Goal: Information Seeking & Learning: Check status

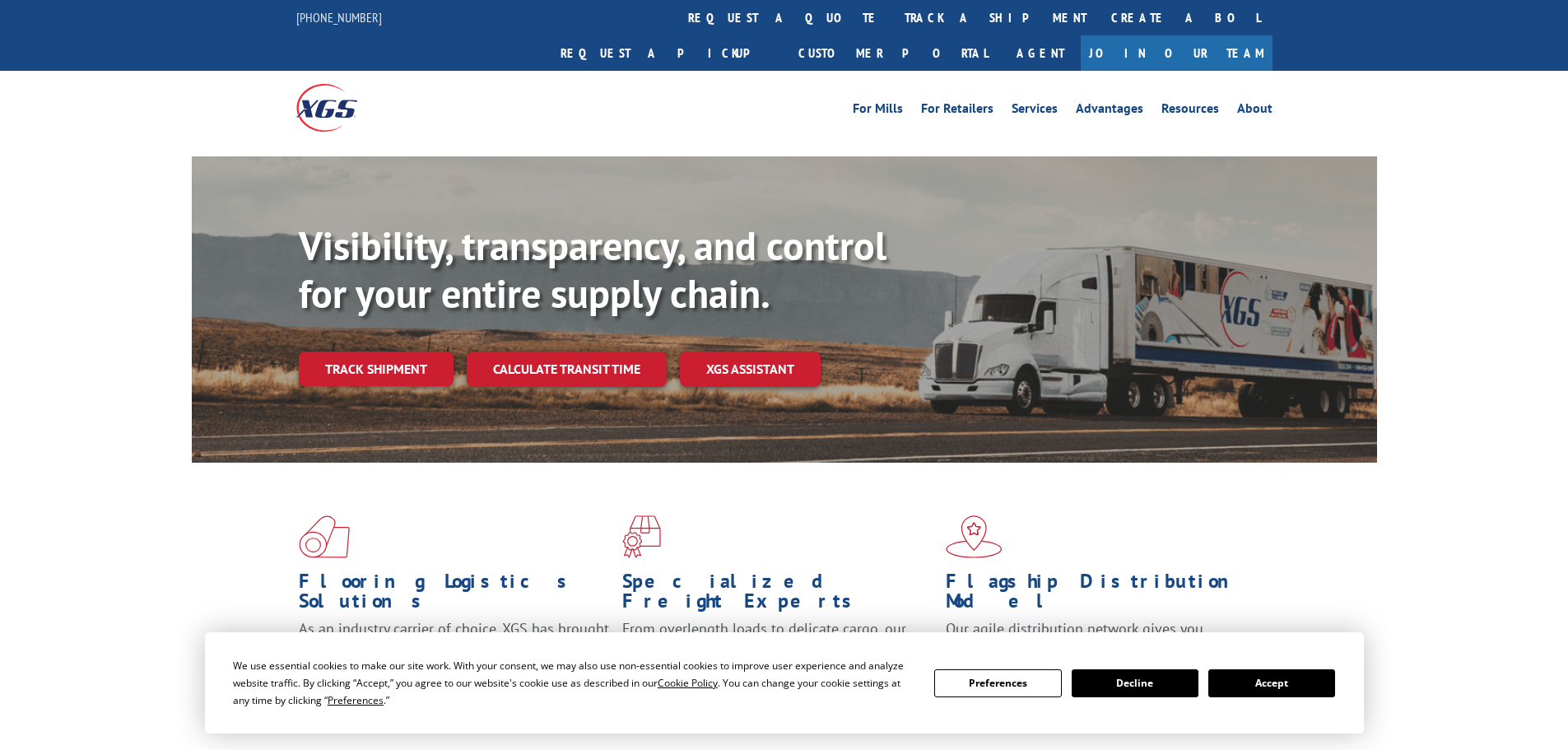
click at [1284, 685] on button "Accept" at bounding box center [1271, 683] width 126 height 28
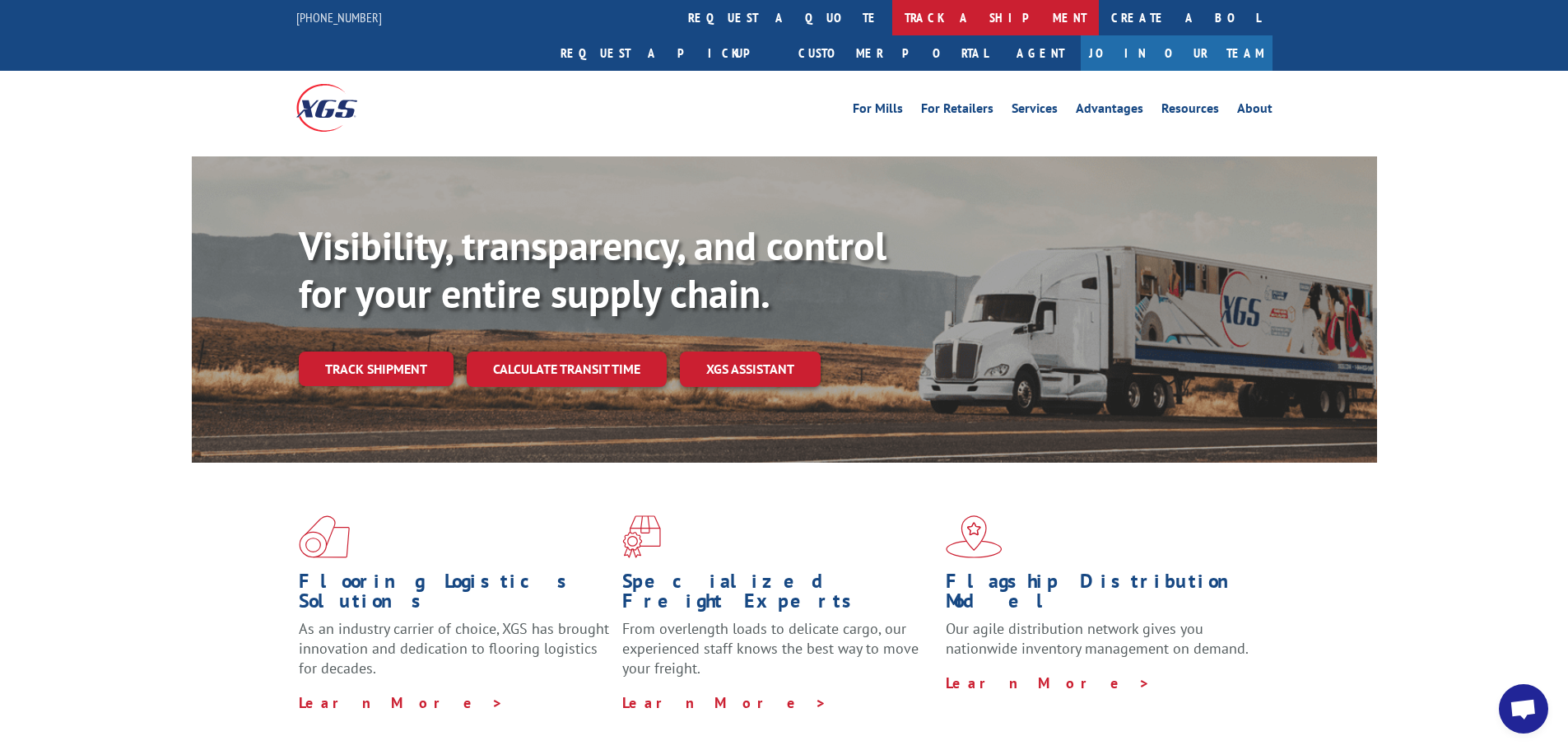
click at [892, 20] on link "track a shipment" at bounding box center [996, 17] width 207 height 35
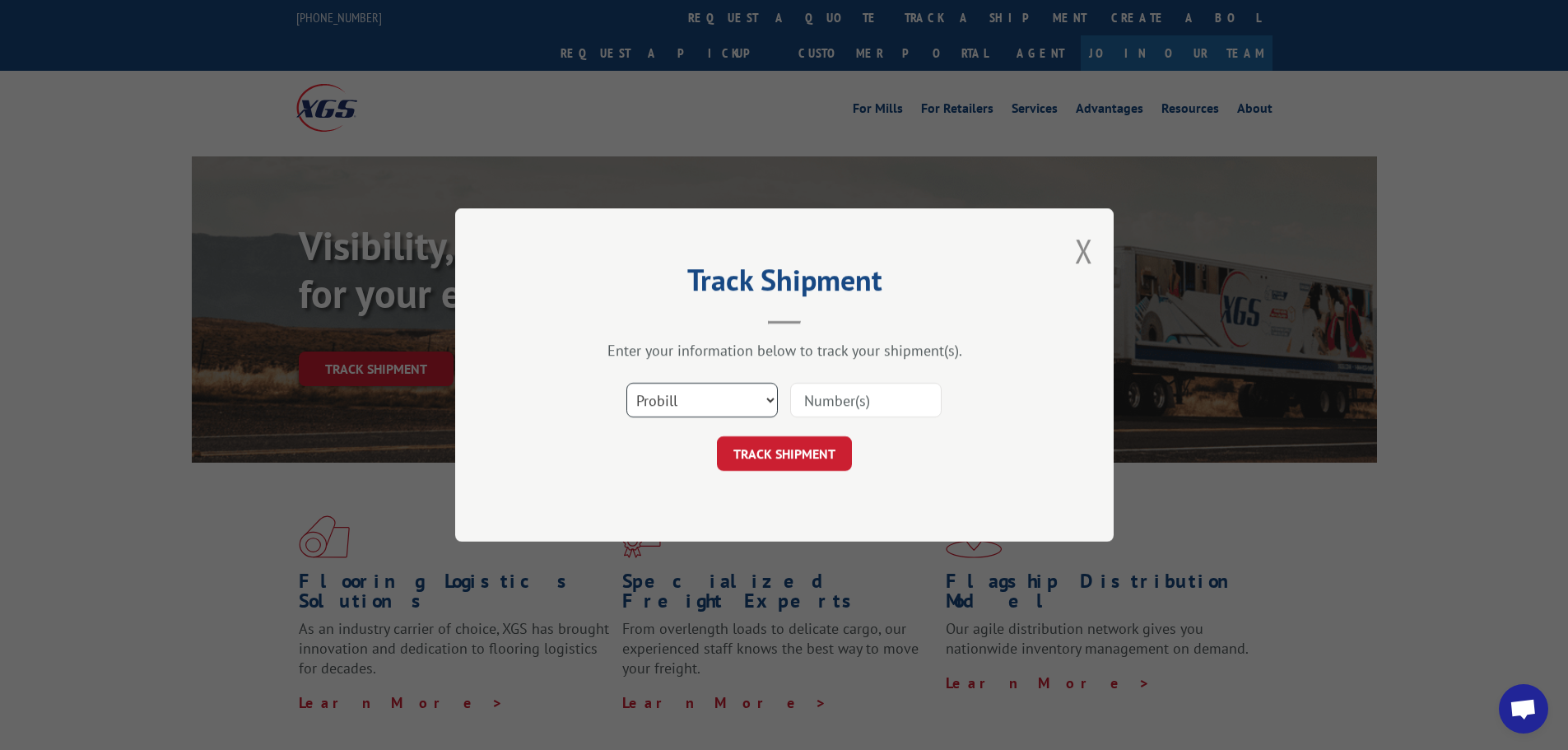
click at [664, 398] on select "Select category... Probill BOL PO" at bounding box center [702, 400] width 151 height 34
select select "bol"
click at [626, 383] on select "Select category... Probill BOL PO" at bounding box center [702, 400] width 151 height 34
click at [817, 406] on input at bounding box center [866, 400] width 151 height 34
paste input "7039516"
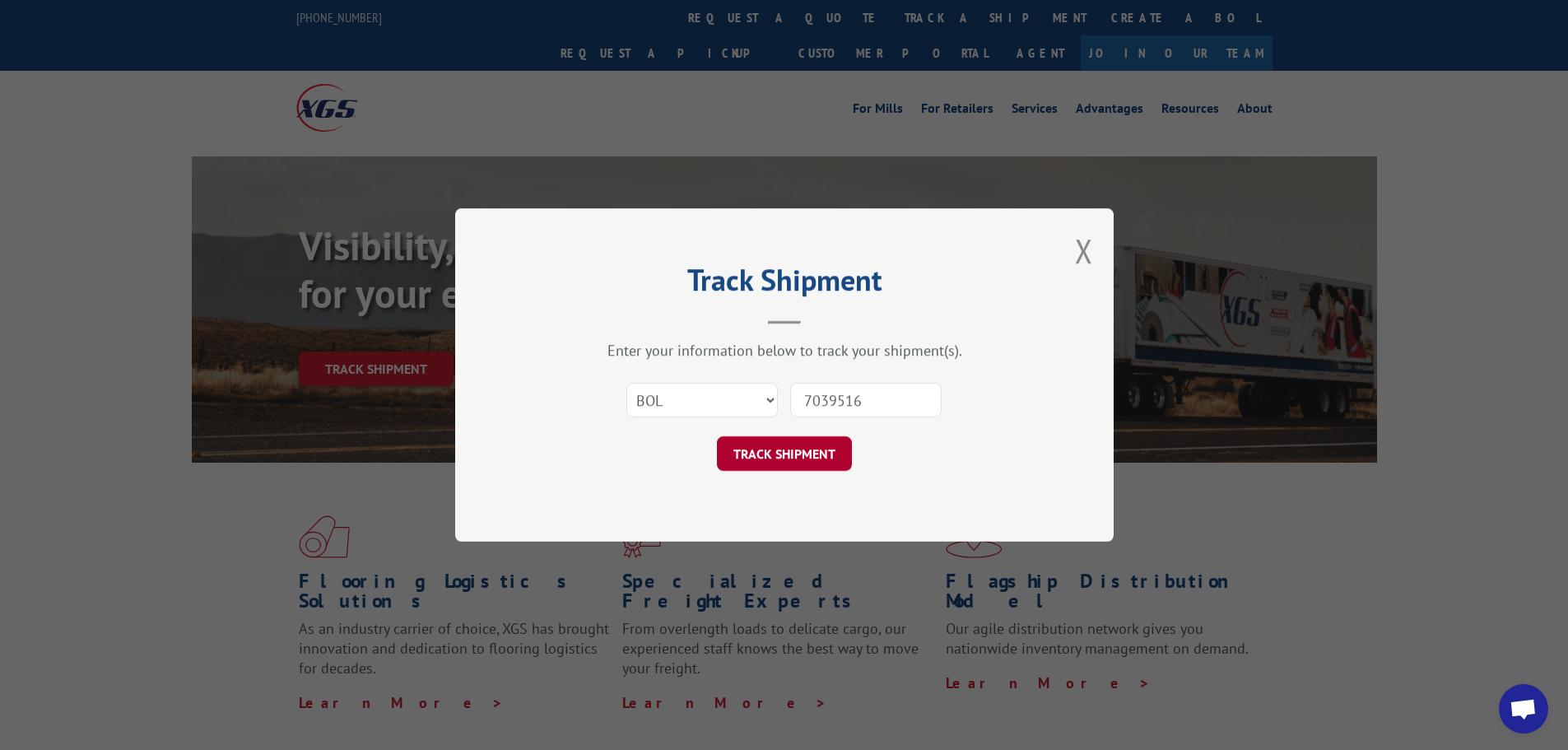
type input "7039516"
click at [767, 452] on button "TRACK SHIPMENT" at bounding box center [784, 454] width 135 height 34
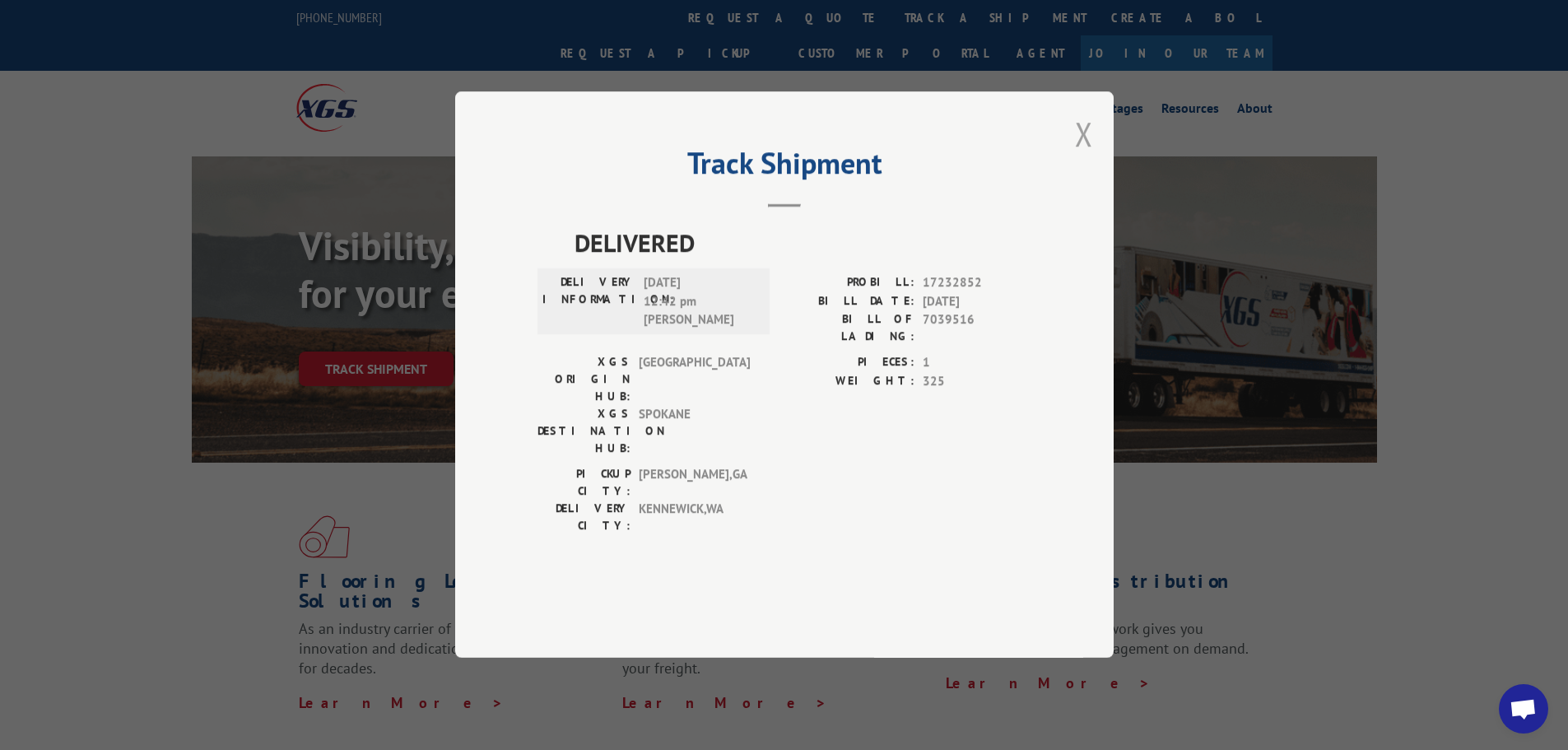
click at [1078, 156] on button "Close modal" at bounding box center [1084, 134] width 18 height 44
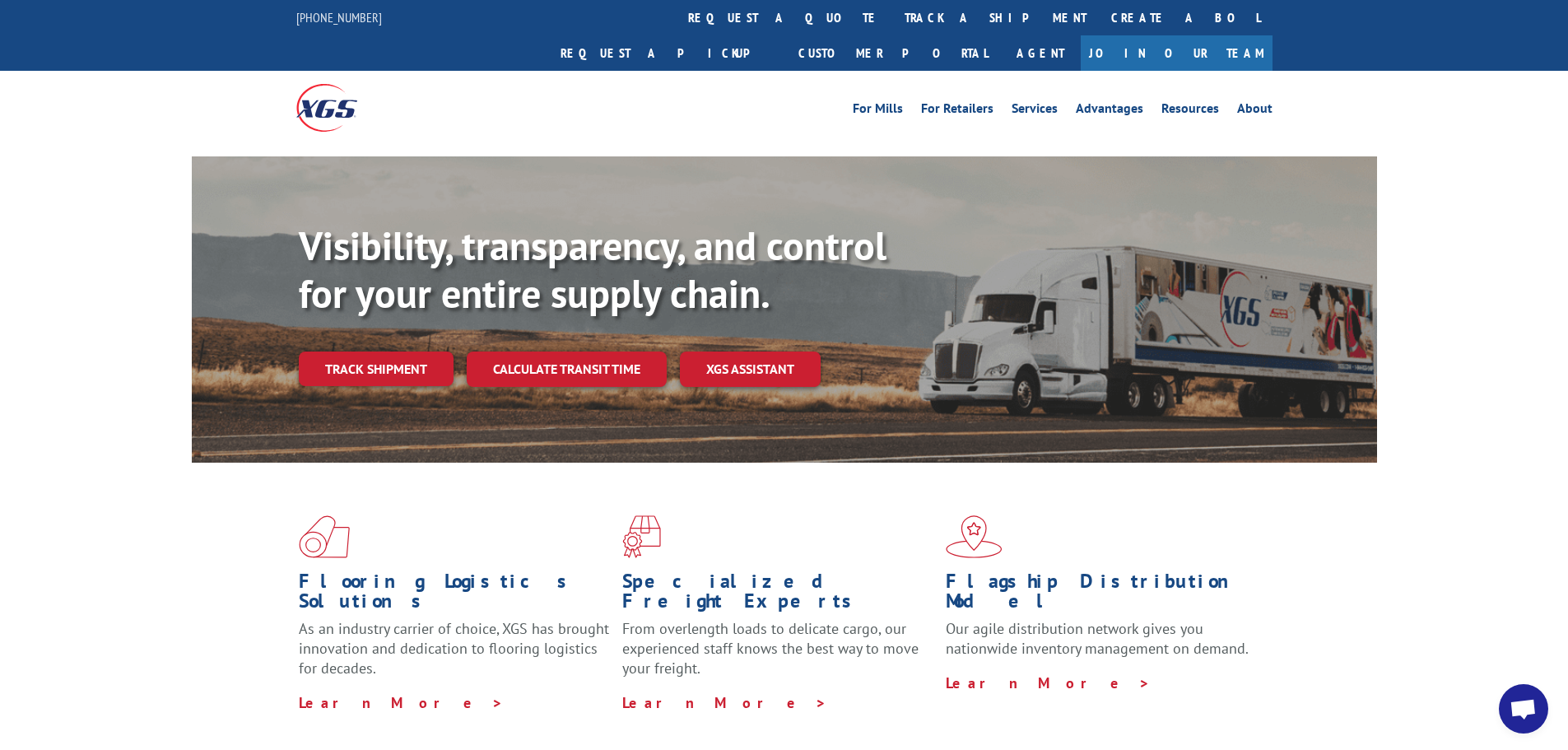
drag, startPoint x: 749, startPoint y: 19, endPoint x: 746, endPoint y: 29, distance: 10.4
click at [892, 19] on link "track a shipment" at bounding box center [996, 17] width 207 height 35
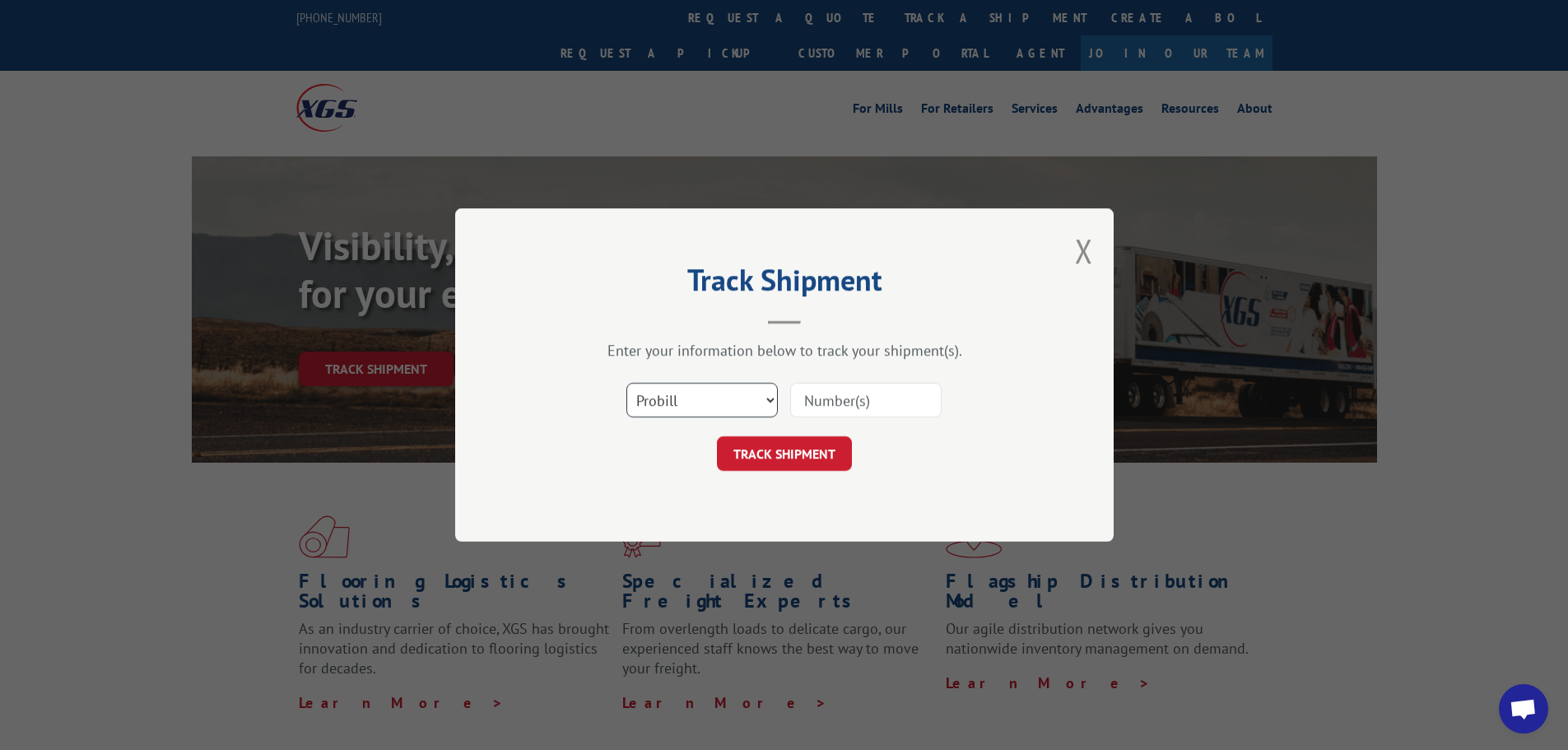
click at [672, 407] on select "Select category... Probill BOL PO" at bounding box center [702, 400] width 151 height 34
select select "bol"
click at [626, 383] on select "Select category... Probill BOL PO" at bounding box center [702, 400] width 151 height 34
click at [818, 400] on input at bounding box center [866, 400] width 151 height 34
paste input "7043976"
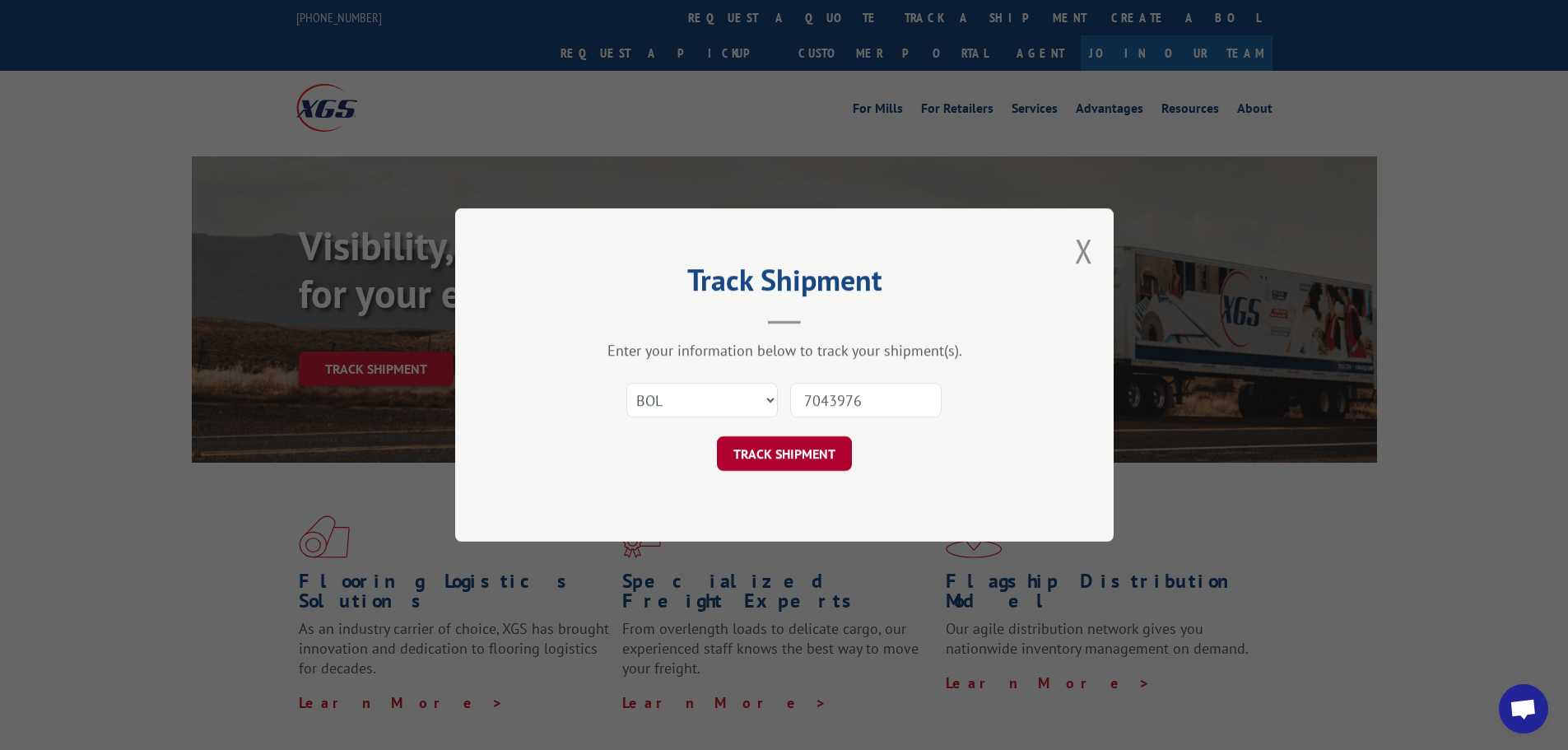
type input "7043976"
click at [798, 445] on button "TRACK SHIPMENT" at bounding box center [784, 454] width 135 height 34
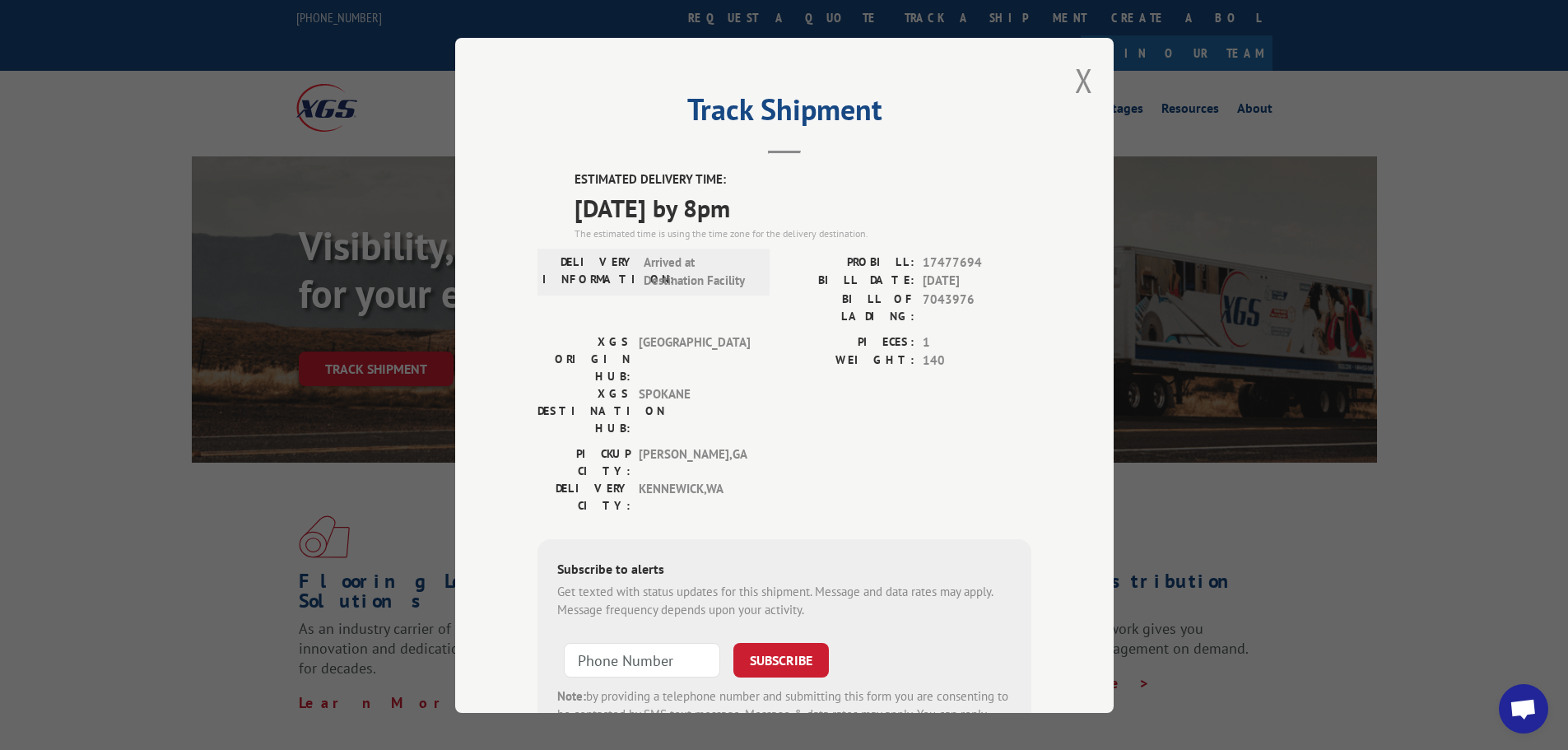
click at [1219, 261] on div "Track Shipment ESTIMATED DELIVERY TIME: [DATE] by 8pm The estimated time is usi…" at bounding box center [784, 375] width 1568 height 750
click at [1066, 85] on div "Track Shipment ESTIMATED DELIVERY TIME: [DATE] by 8pm The estimated time is usi…" at bounding box center [785, 375] width 659 height 675
click at [1088, 87] on div "Track Shipment ESTIMATED DELIVERY TIME: [DATE] by 8pm The estimated time is usi…" at bounding box center [785, 375] width 659 height 675
click at [1075, 85] on button "Close modal" at bounding box center [1084, 80] width 18 height 44
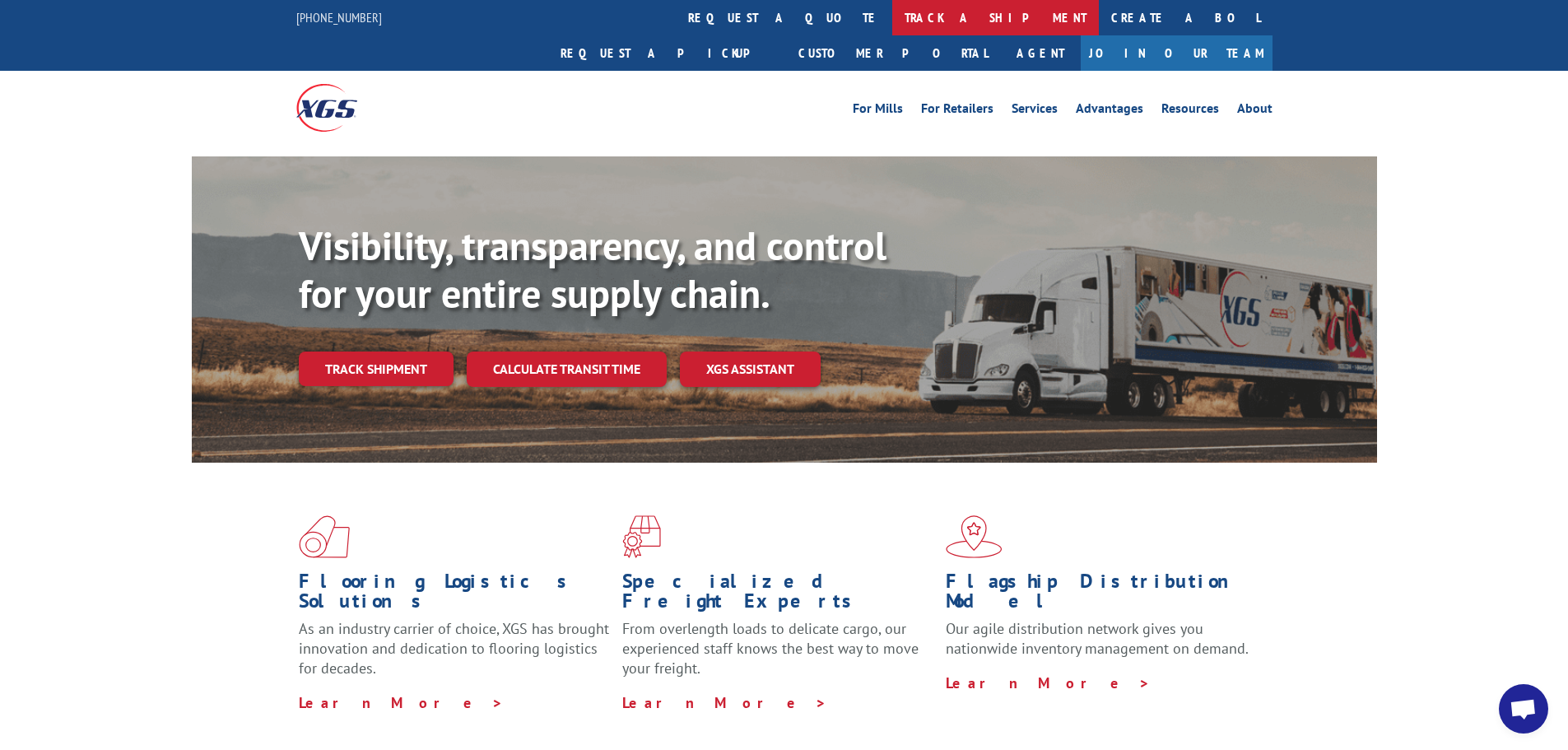
click at [892, 25] on link "track a shipment" at bounding box center [996, 17] width 207 height 35
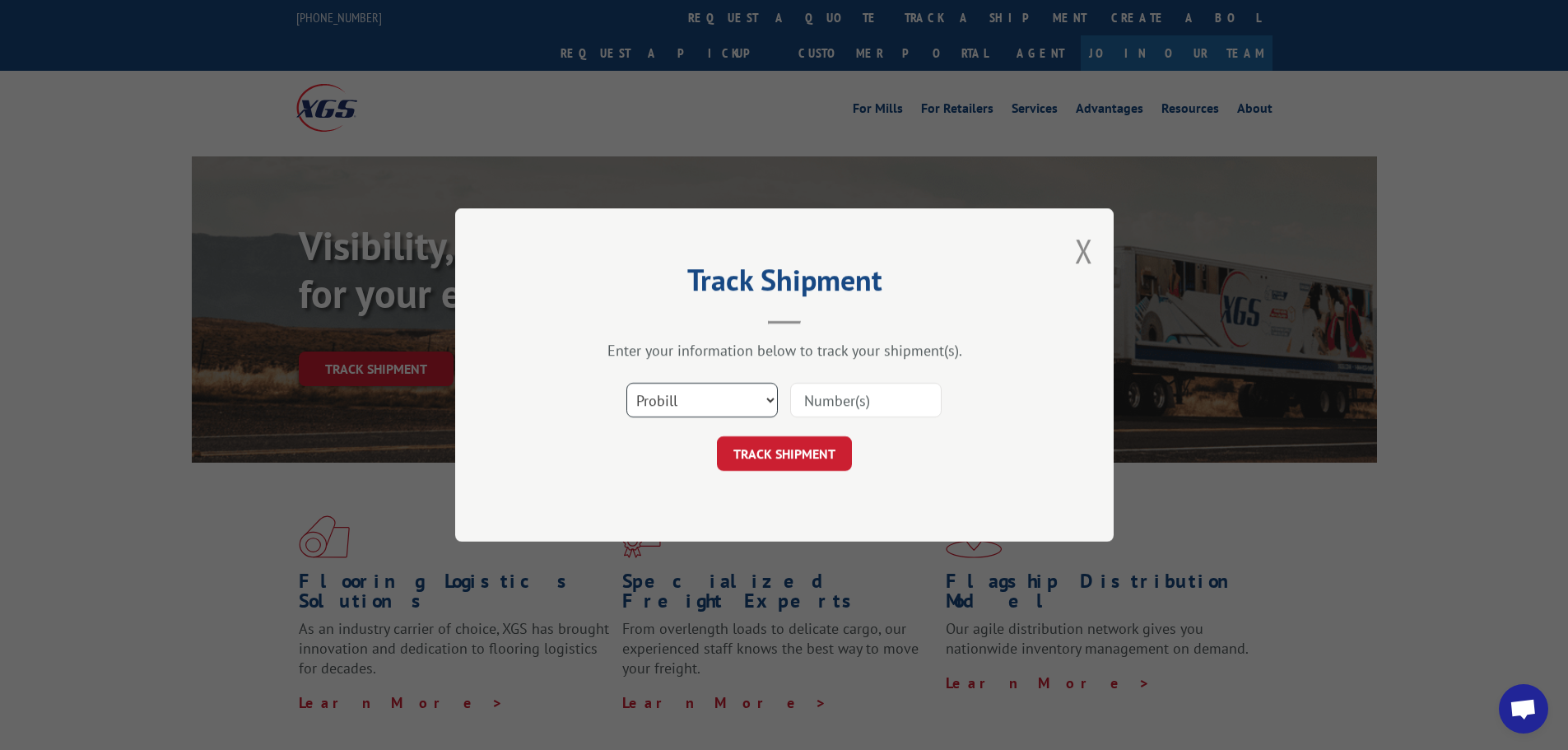
click at [662, 403] on select "Select category... Probill BOL PO" at bounding box center [702, 400] width 151 height 34
select select "bol"
click at [626, 383] on select "Select category... Probill BOL PO" at bounding box center [702, 400] width 151 height 34
click at [838, 393] on input at bounding box center [866, 400] width 151 height 34
paste input "5530965"
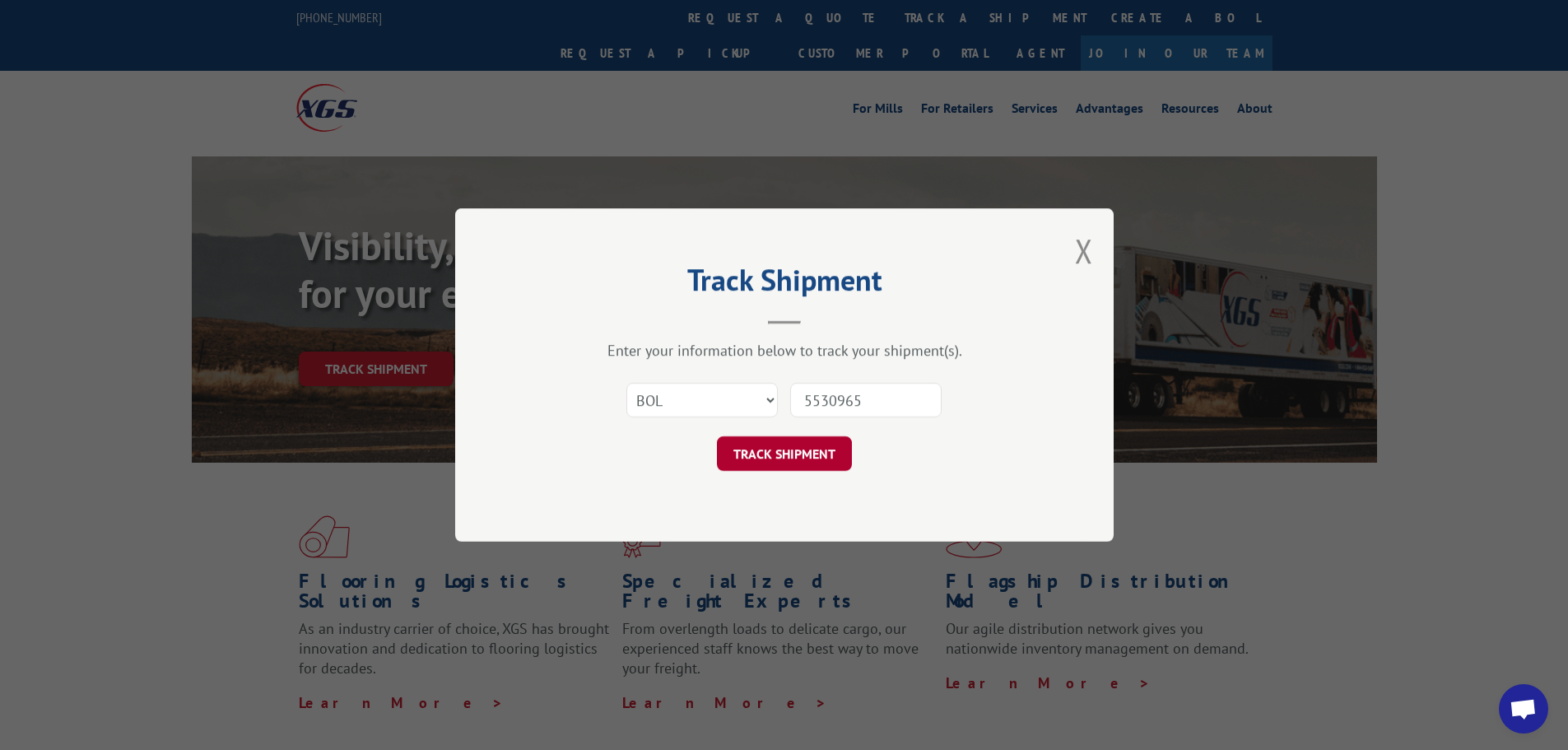
type input "5530965"
click at [794, 448] on button "TRACK SHIPMENT" at bounding box center [784, 454] width 135 height 34
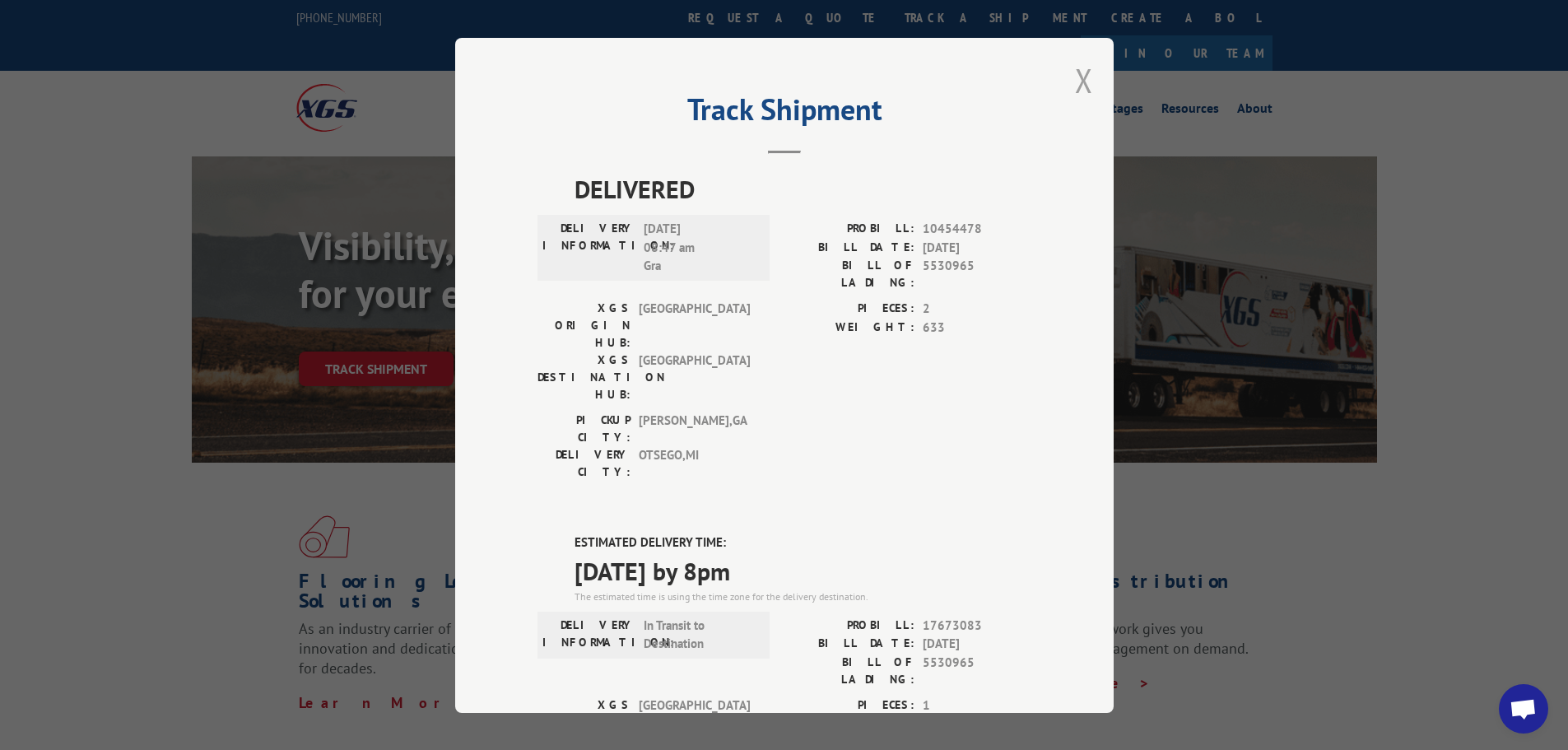
drag, startPoint x: 1075, startPoint y: 86, endPoint x: 529, endPoint y: 22, distance: 549.7
click at [1076, 86] on button "Close modal" at bounding box center [1084, 80] width 18 height 44
